Goal: Task Accomplishment & Management: Manage account settings

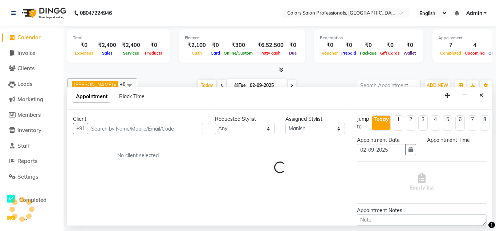
select select "60230"
select select "tentative"
select select "1140"
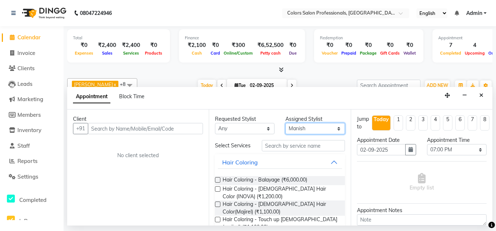
select select "60229"
click option "Pramod" at bounding box center [0, 0] width 0 height 0
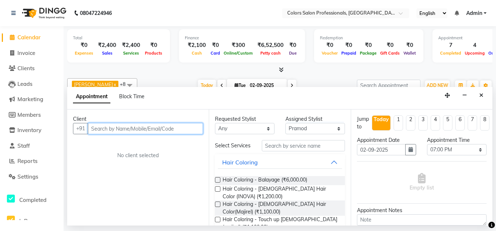
click at [146, 129] on input "text" at bounding box center [145, 128] width 115 height 11
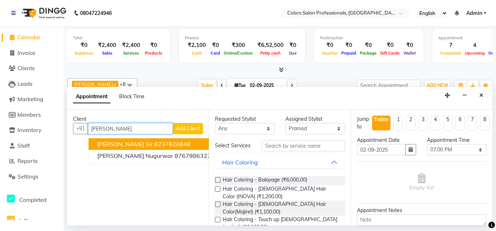
click at [114, 144] on span "[PERSON_NAME] Sir" at bounding box center [125, 143] width 56 height 7
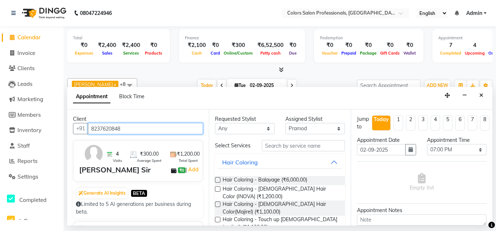
type input "8237620848"
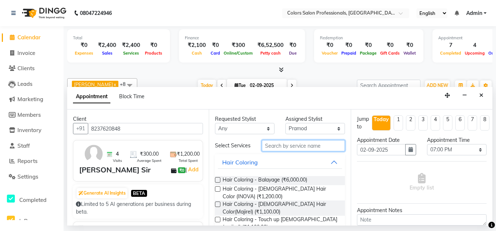
click at [315, 144] on input "text" at bounding box center [303, 145] width 83 height 11
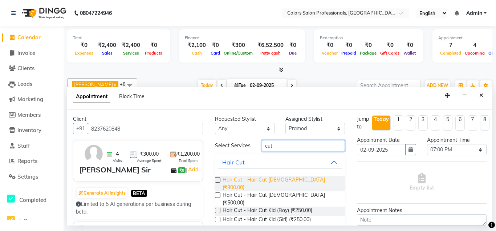
type input "cut"
click at [299, 177] on span "Hair Cut - Hair Cut [DEMOGRAPHIC_DATA] (₹300.00)" at bounding box center [281, 183] width 116 height 15
checkbox input "false"
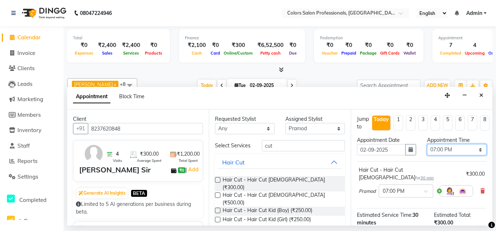
click at [427, 144] on select "Select 09:00 AM 09:15 AM 09:30 AM 09:45 AM 10:00 AM 10:15 AM 10:30 AM 10:45 AM …" at bounding box center [457, 149] width 60 height 11
click option "07:15 PM" at bounding box center [0, 0] width 0 height 0
click at [427, 144] on select "Select 09:00 AM 09:15 AM 09:30 AM 09:45 AM 10:00 AM 10:15 AM 10:30 AM 10:45 AM …" at bounding box center [457, 149] width 60 height 11
select select "1185"
click option "07:45 PM" at bounding box center [0, 0] width 0 height 0
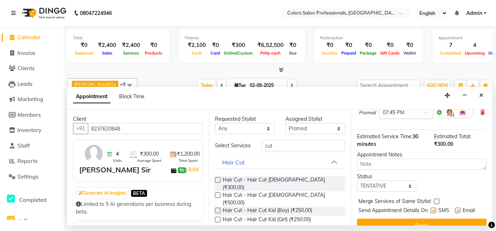
scroll to position [83, 0]
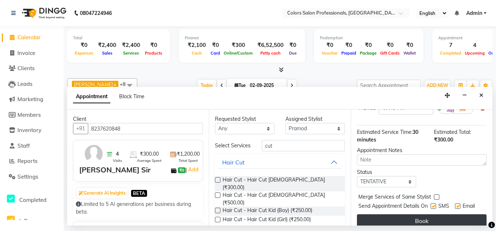
click at [416, 214] on button "Book" at bounding box center [422, 220] width 130 height 13
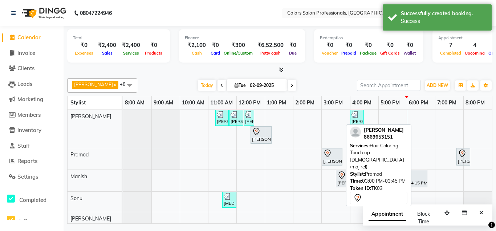
click at [330, 158] on div "[PERSON_NAME], TK03, 03:00 PM-03:45 PM, Hair Coloring - Touch up [DEMOGRAPHIC_D…" at bounding box center [332, 156] width 19 height 15
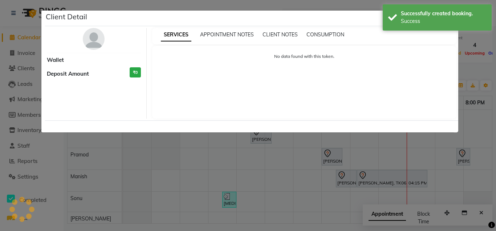
select select "7"
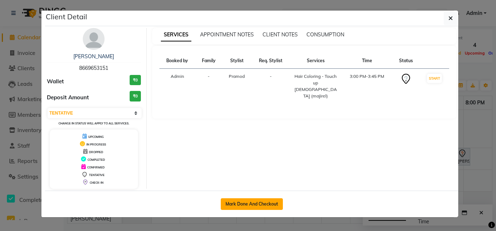
click at [246, 202] on button "Mark Done And Checkout" at bounding box center [252, 204] width 62 height 12
select select "7161"
select select "service"
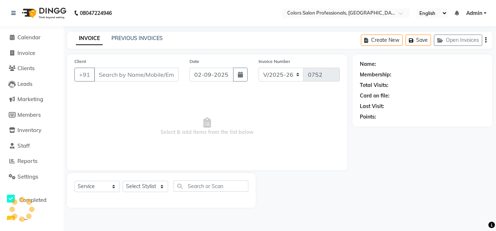
type input "8669653151"
select select "60229"
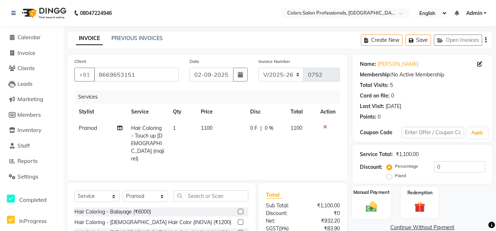
click at [371, 202] on img at bounding box center [372, 206] width 18 height 13
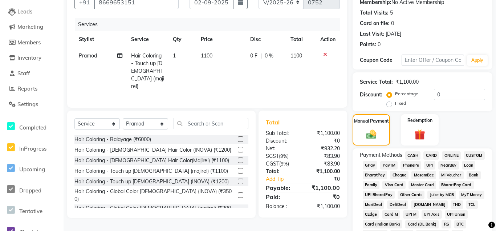
scroll to position [74, 0]
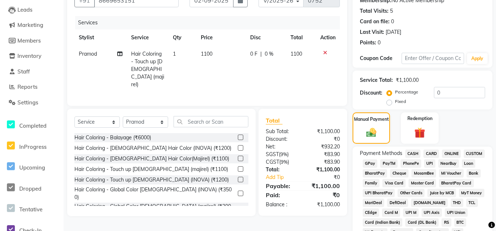
click at [451, 153] on span "ONLINE" at bounding box center [451, 153] width 19 height 8
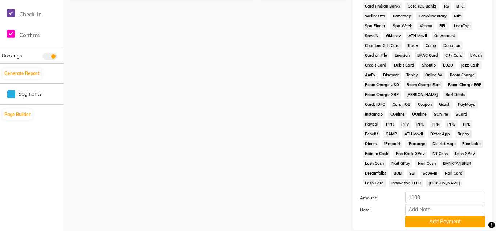
scroll to position [342, 0]
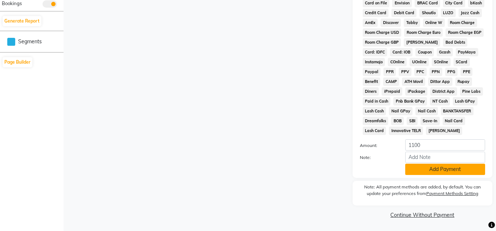
click at [467, 169] on button "Add Payment" at bounding box center [446, 169] width 80 height 11
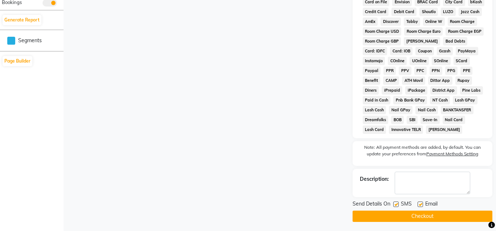
scroll to position [345, 0]
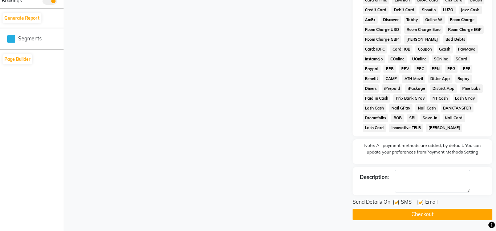
click at [446, 214] on button "Checkout" at bounding box center [423, 214] width 140 height 11
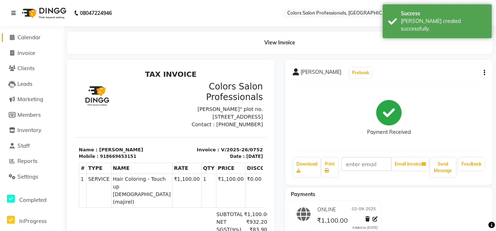
drag, startPoint x: 23, startPoint y: 35, endPoint x: 13, endPoint y: 22, distance: 16.6
click at [17, 27] on div "Calendar Invoice Clients Leads Marketing Members Inventory Staff Reports Settin…" at bounding box center [49, 162] width 98 height 282
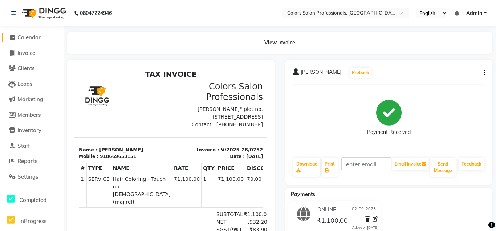
click at [23, 35] on span "Calendar" at bounding box center [28, 37] width 23 height 7
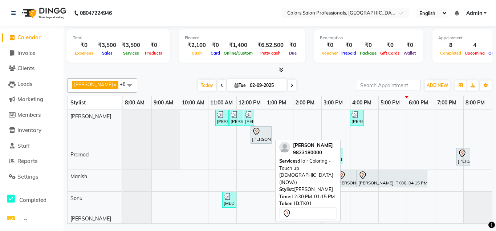
click at [260, 132] on icon at bounding box center [256, 131] width 9 height 9
select select "7"
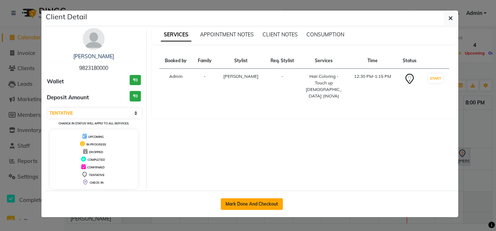
click at [253, 205] on button "Mark Done And Checkout" at bounding box center [252, 204] width 62 height 12
select select "7161"
select select "service"
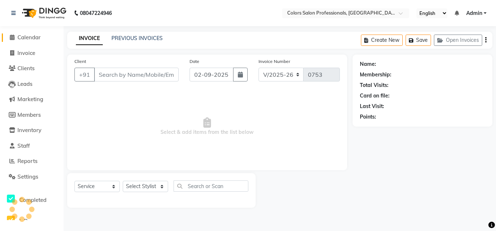
type input "9823180000"
select select "60228"
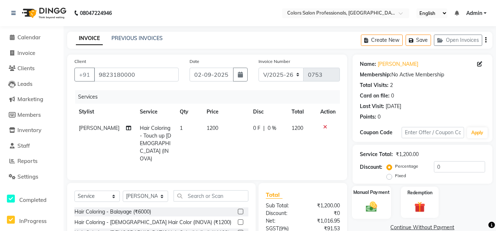
click at [378, 209] on img at bounding box center [372, 206] width 18 height 13
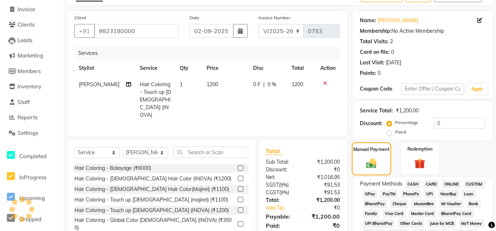
scroll to position [74, 0]
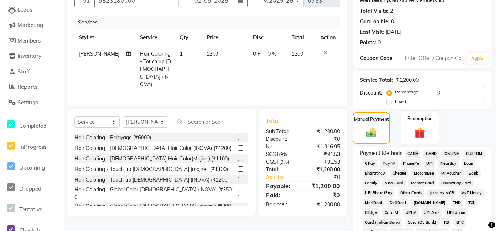
click at [415, 153] on span "CASH" at bounding box center [414, 153] width 16 height 8
click at [413, 155] on span "CASH" at bounding box center [414, 153] width 16 height 8
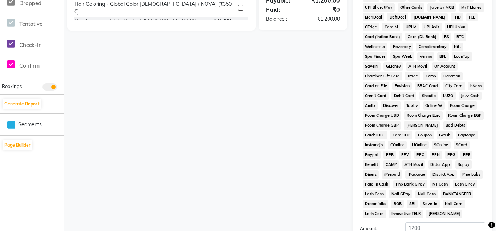
scroll to position [342, 0]
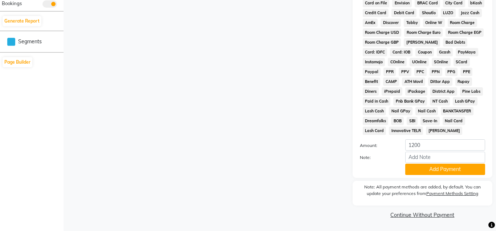
click at [426, 170] on button "Add Payment" at bounding box center [446, 169] width 80 height 11
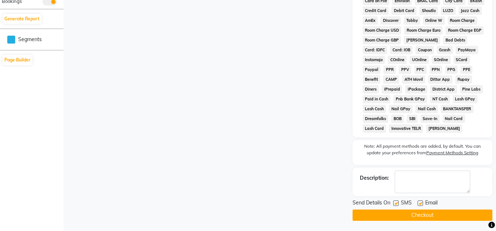
scroll to position [345, 0]
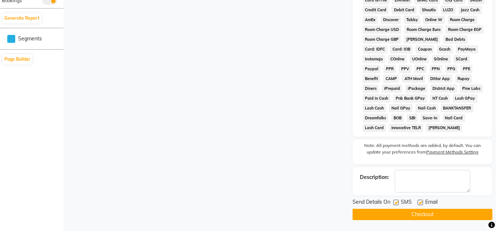
click at [432, 214] on button "Checkout" at bounding box center [423, 214] width 140 height 11
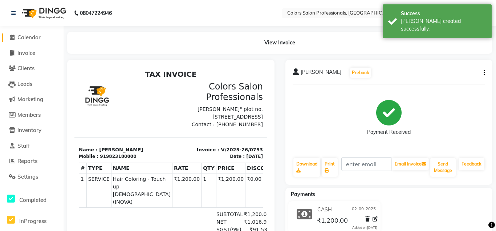
click at [19, 37] on span "Calendar" at bounding box center [28, 37] width 23 height 7
